Goal: Transaction & Acquisition: Subscribe to service/newsletter

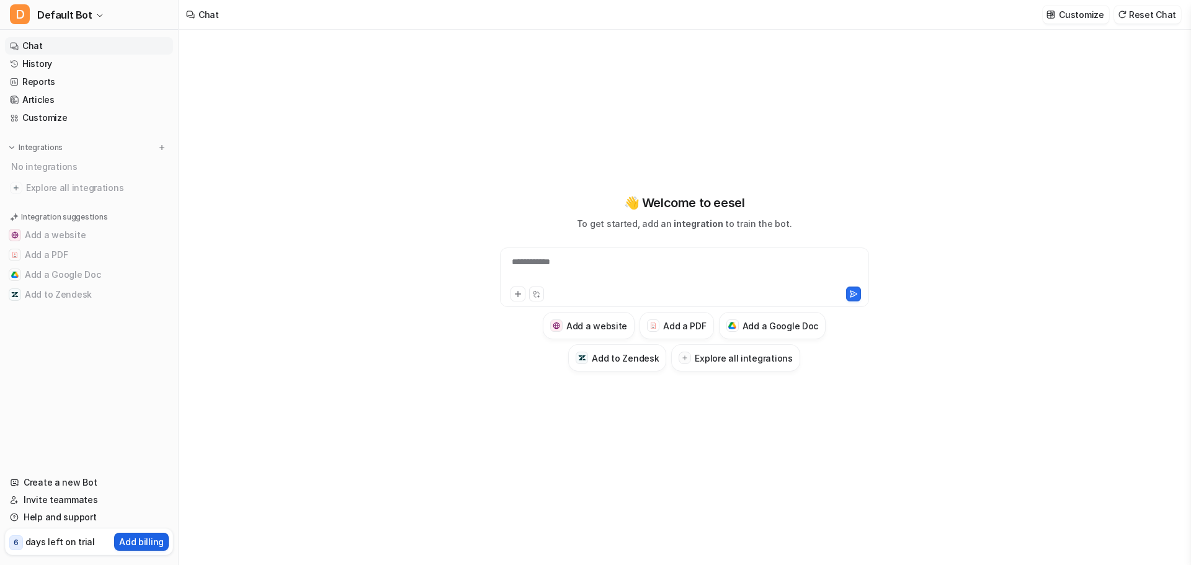
click at [148, 540] on p "Add billing" at bounding box center [141, 541] width 45 height 13
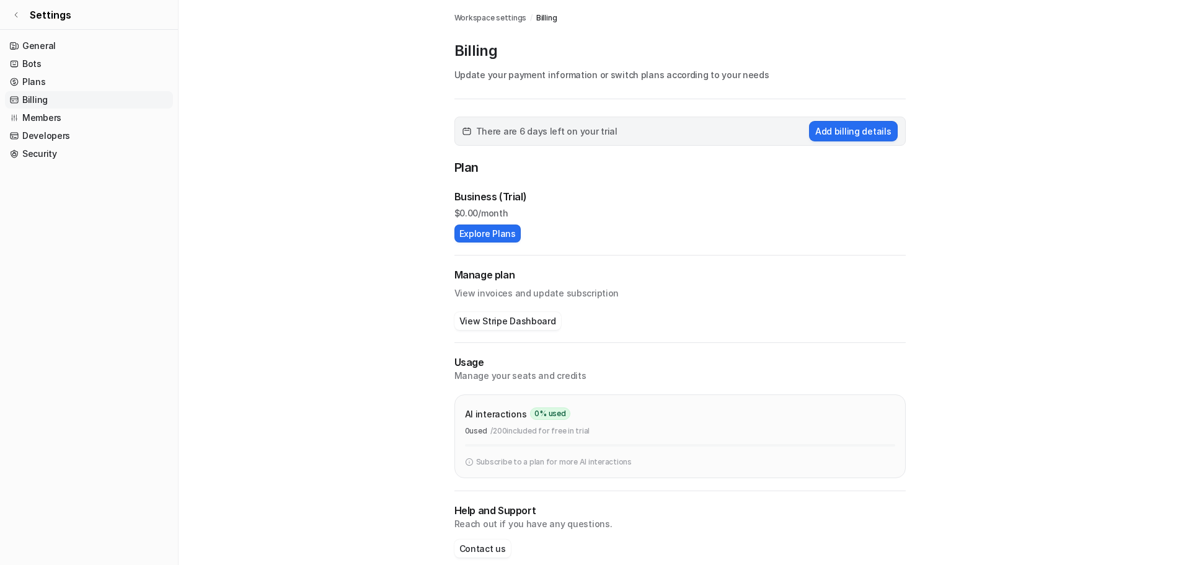
scroll to position [17, 0]
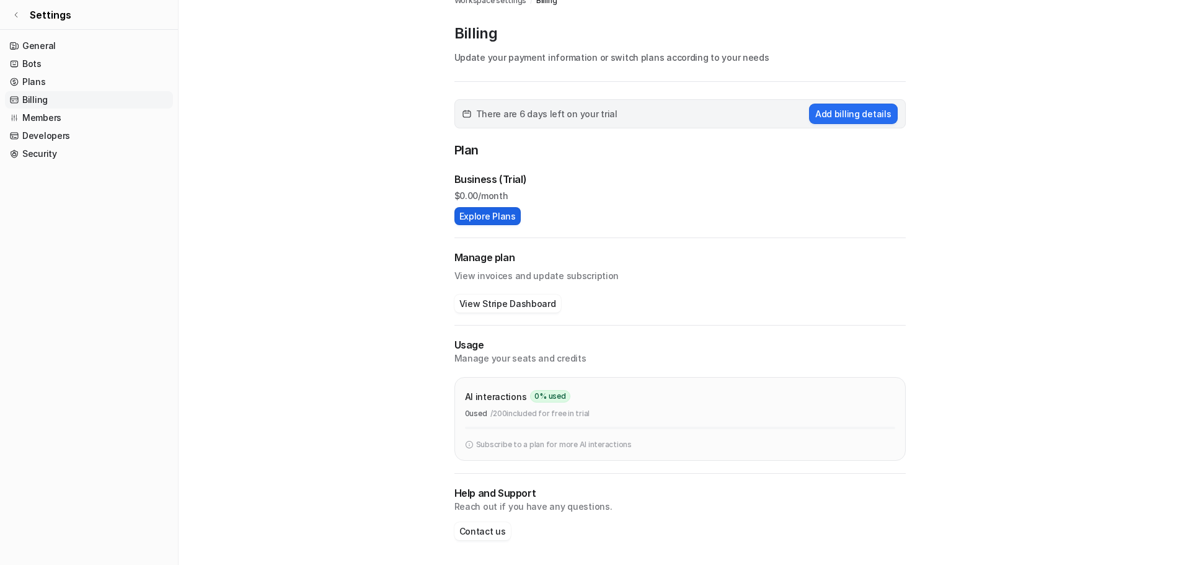
click at [494, 223] on button "Explore Plans" at bounding box center [488, 216] width 66 height 18
